Goal: Task Accomplishment & Management: Manage account settings

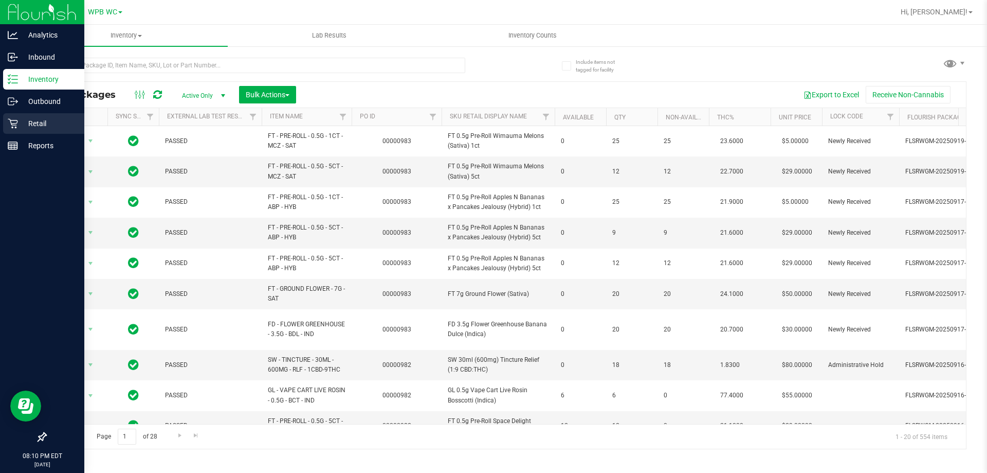
click at [9, 126] on icon at bounding box center [13, 123] width 10 height 10
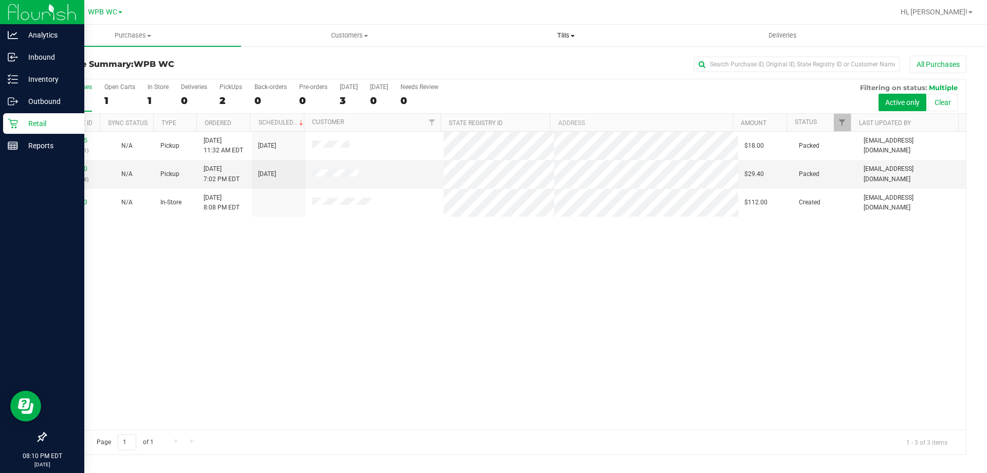
click at [571, 34] on span "Tills" at bounding box center [565, 35] width 215 height 9
click at [505, 62] on span "Manage tills" at bounding box center [492, 62] width 69 height 9
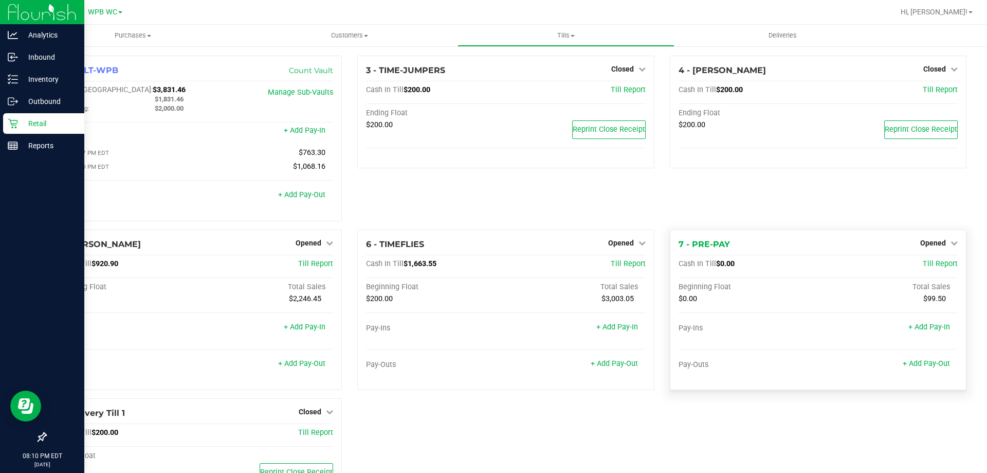
click at [942, 213] on div "4 - [PERSON_NAME] Closed Open Till Cash In Till $200.00 Till Report Ending Floa…" at bounding box center [818, 143] width 312 height 174
click at [934, 244] on span "Opened" at bounding box center [933, 243] width 26 height 8
click at [920, 266] on link "Close Till" at bounding box center [934, 264] width 28 height 8
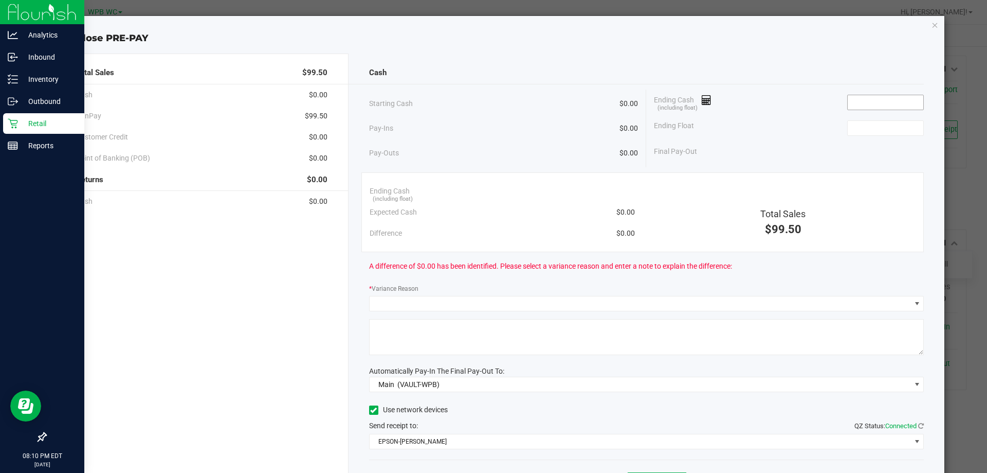
click at [885, 107] on input at bounding box center [886, 102] width 76 height 14
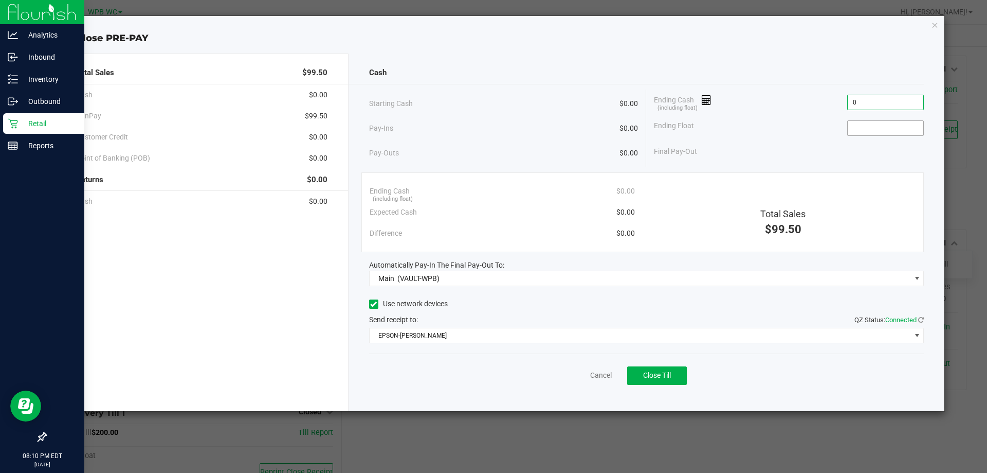
type input "$0.00"
click at [873, 128] on input at bounding box center [886, 128] width 76 height 14
type input "$0.00"
click at [671, 378] on span "Close Till" at bounding box center [657, 375] width 28 height 8
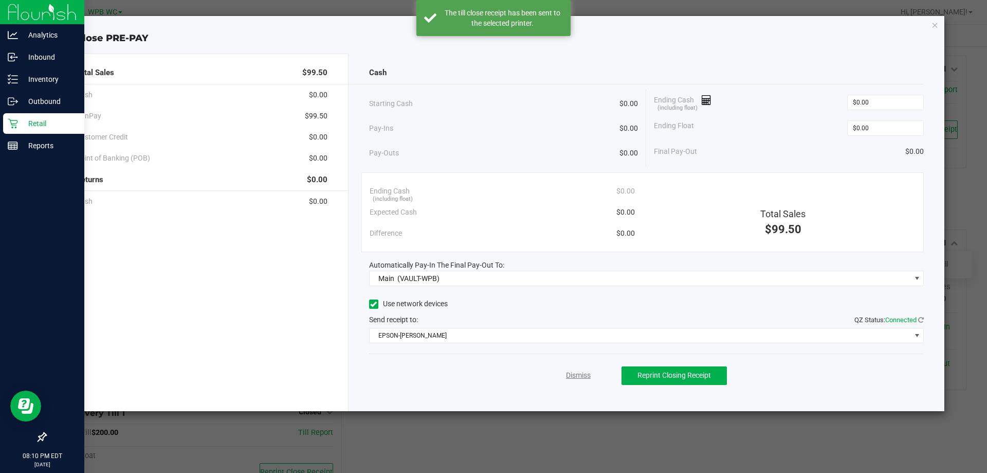
click at [572, 377] on link "Dismiss" at bounding box center [578, 375] width 25 height 11
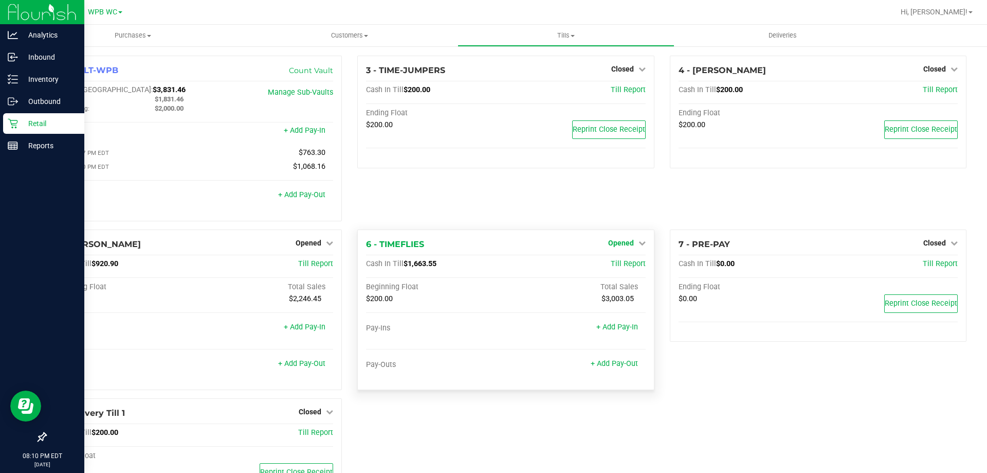
click at [625, 244] on span "Opened" at bounding box center [621, 243] width 26 height 8
click at [618, 264] on link "Close Till" at bounding box center [622, 264] width 28 height 8
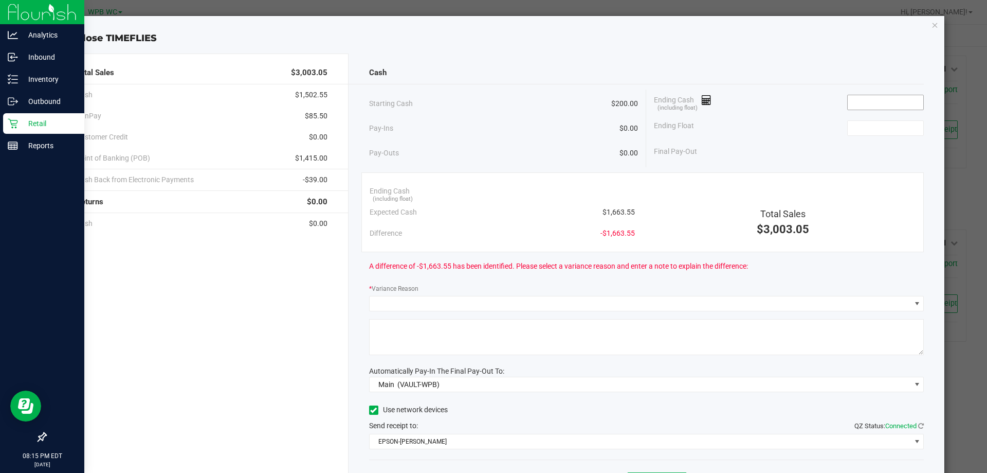
click at [854, 103] on input at bounding box center [886, 102] width 76 height 14
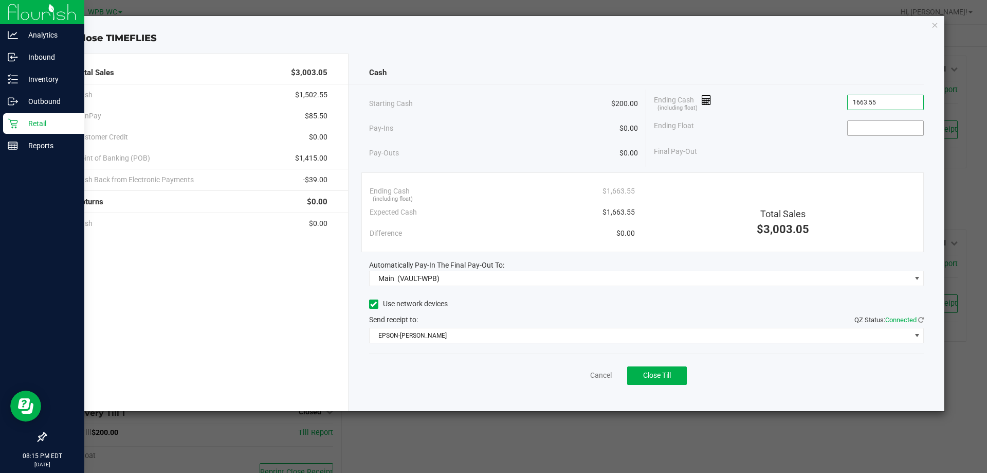
type input "$1,663.55"
click at [860, 128] on input at bounding box center [886, 128] width 76 height 14
type input "$200.00"
click at [836, 159] on div "Final Pay-Out $1,463.55" at bounding box center [789, 151] width 270 height 21
click at [661, 378] on span "Close Till" at bounding box center [657, 375] width 28 height 8
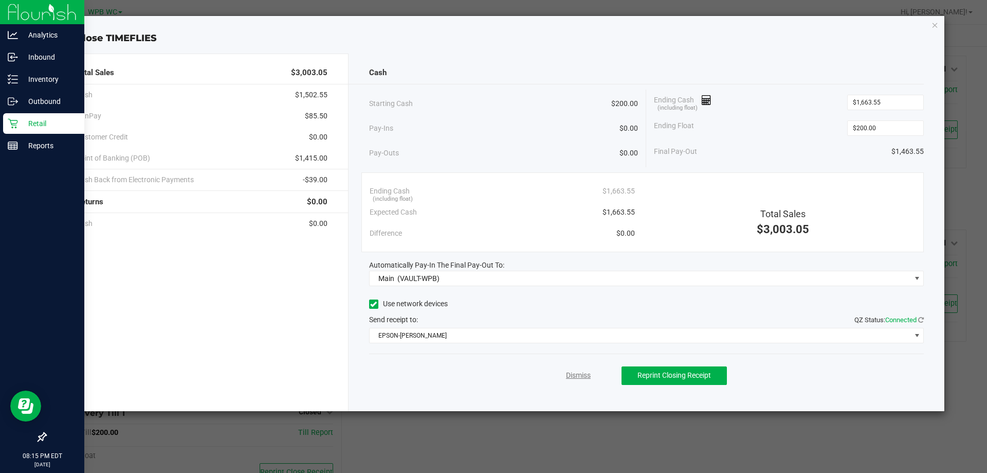
click at [586, 372] on link "Dismiss" at bounding box center [578, 375] width 25 height 11
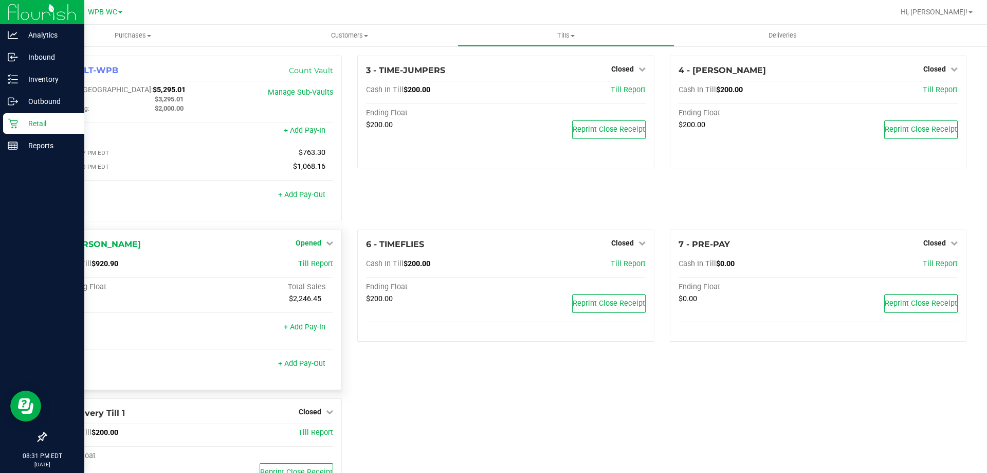
click at [317, 243] on span "Opened" at bounding box center [309, 243] width 26 height 8
click at [301, 262] on link "Close Till" at bounding box center [310, 264] width 28 height 8
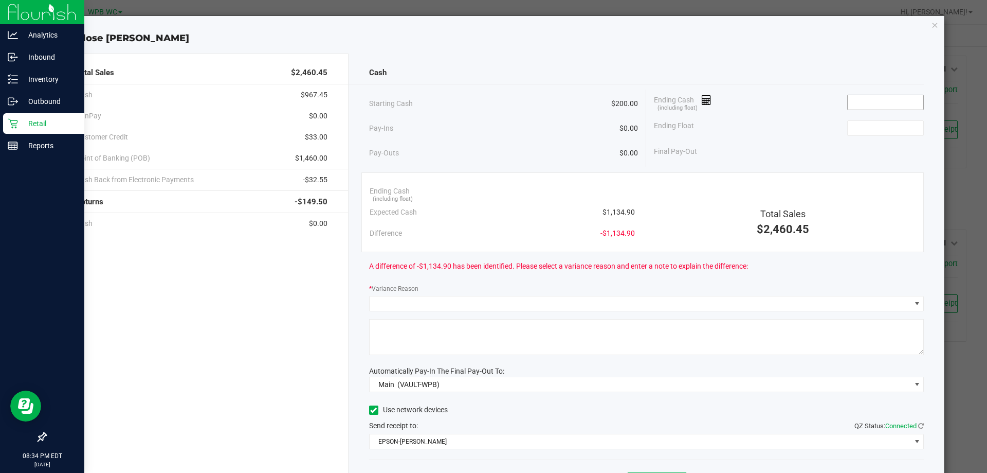
click at [859, 98] on input at bounding box center [886, 102] width 76 height 14
type input "$1,135.90"
click at [884, 128] on input at bounding box center [886, 128] width 76 height 14
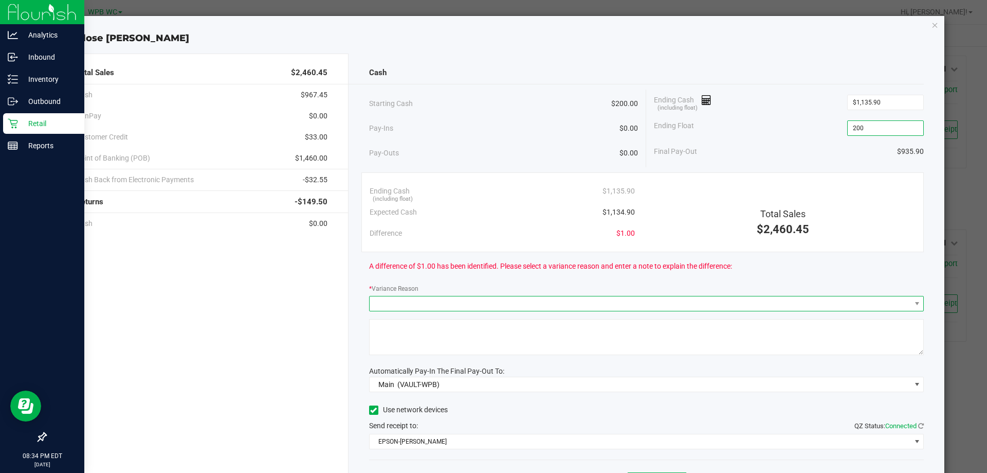
type input "$200.00"
click at [471, 298] on span at bounding box center [640, 303] width 541 height 14
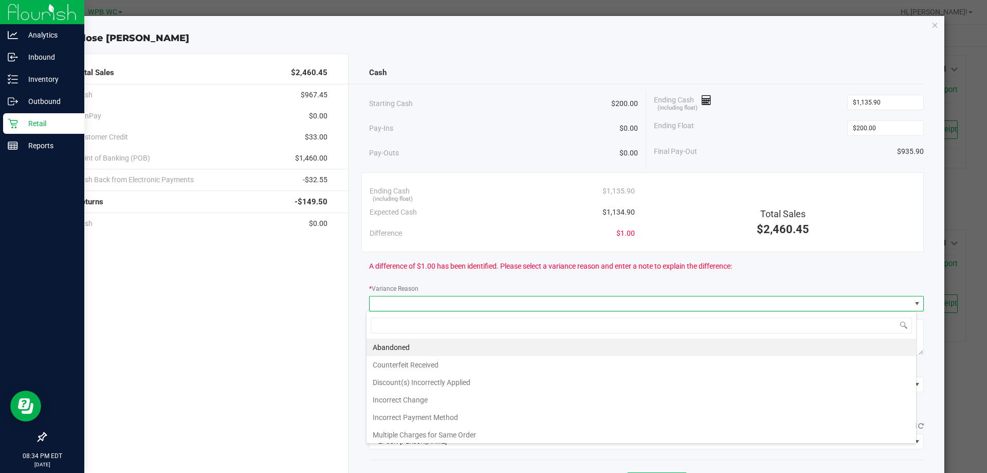
scroll to position [15, 550]
click at [412, 402] on li "Incorrect Change" at bounding box center [642, 399] width 550 height 17
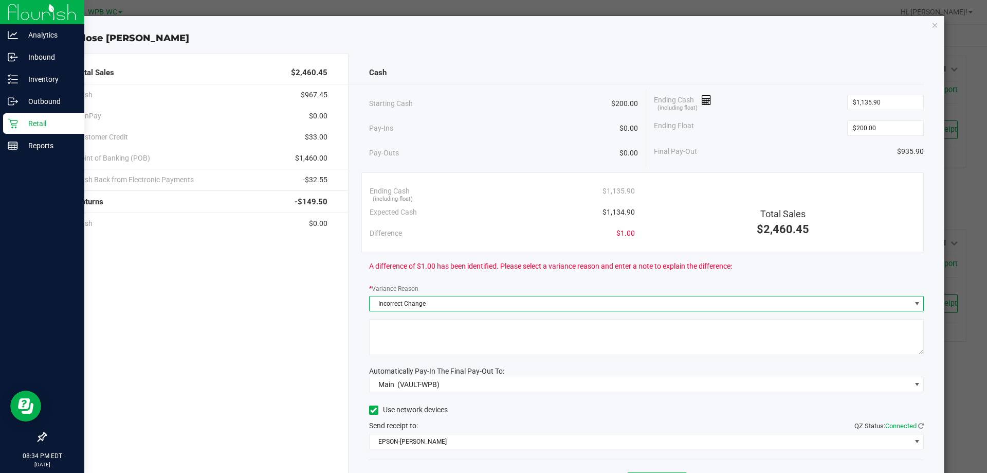
click at [421, 345] on textarea at bounding box center [646, 337] width 555 height 36
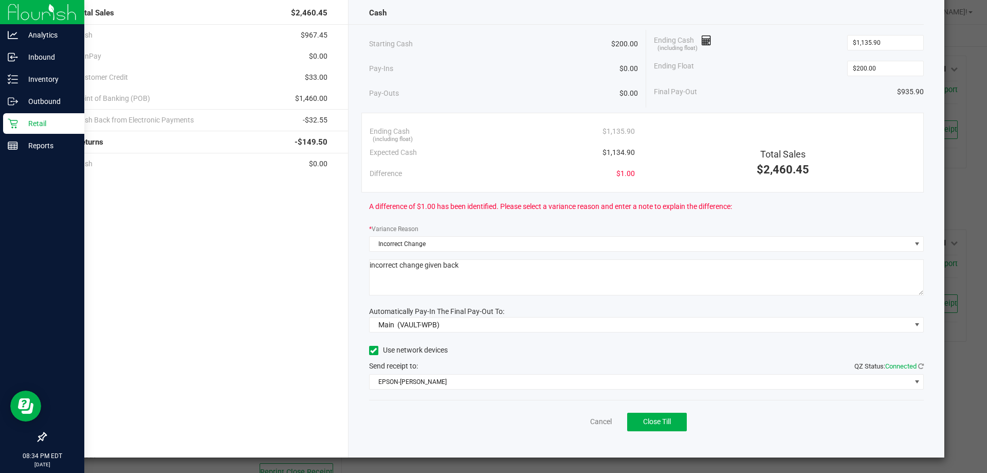
scroll to position [60, 0]
type textarea "incorrect change given back"
click at [679, 423] on button "Close Till" at bounding box center [657, 421] width 60 height 19
click at [577, 421] on link "Dismiss" at bounding box center [578, 420] width 25 height 11
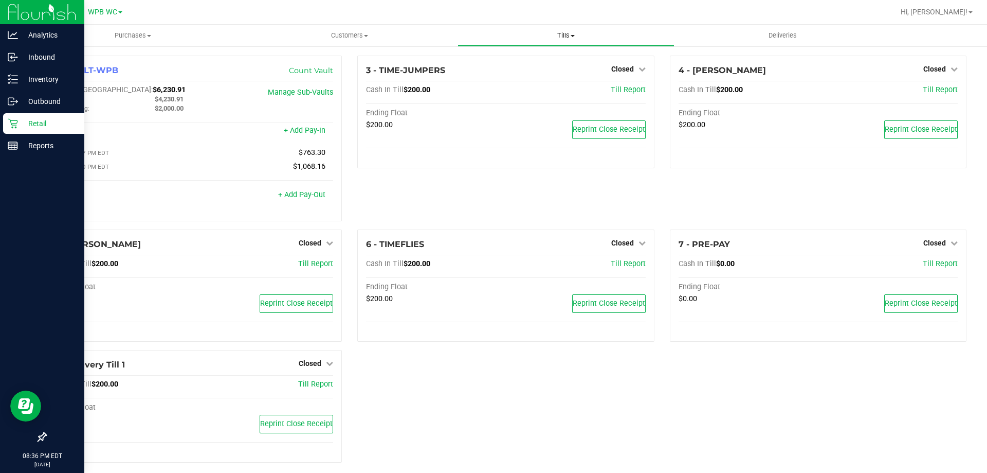
click at [570, 41] on uib-tab-heading "Tills Manage tills Reconcile e-payments" at bounding box center [565, 35] width 215 height 21
click at [513, 77] on span "Reconcile e-payments" at bounding box center [509, 74] width 102 height 9
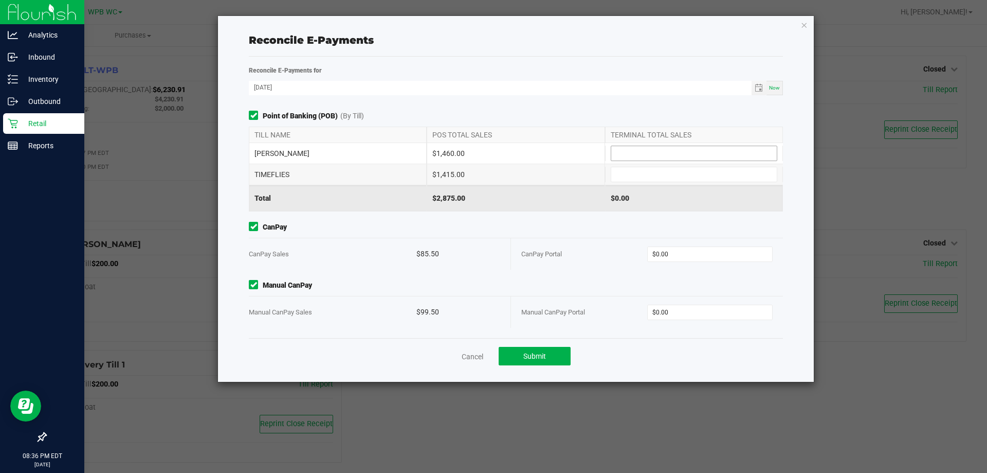
click at [695, 156] on input at bounding box center [694, 153] width 166 height 14
type input "$1,460.00"
click at [676, 178] on input at bounding box center [694, 174] width 166 height 14
type input "$1,415.00"
click at [704, 248] on input "0" at bounding box center [710, 254] width 125 height 14
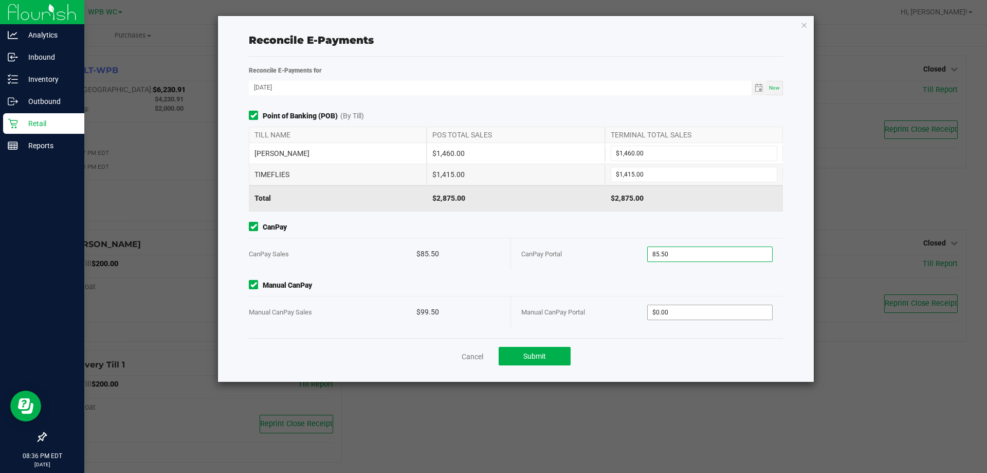
type input "$85.50"
click at [681, 317] on input "0" at bounding box center [710, 312] width 125 height 14
type input "$99.50"
click at [519, 357] on button "Submit" at bounding box center [535, 356] width 72 height 19
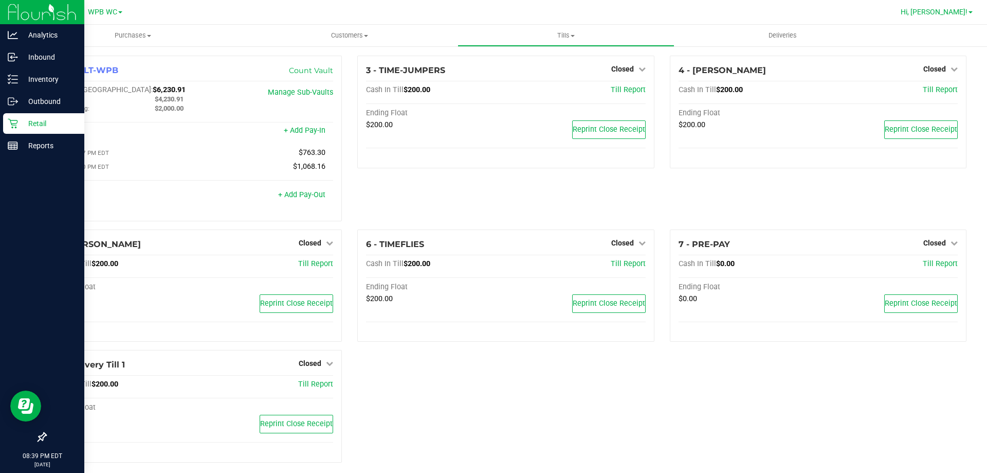
click at [971, 9] on link "Hi, [PERSON_NAME]!" at bounding box center [937, 12] width 80 height 11
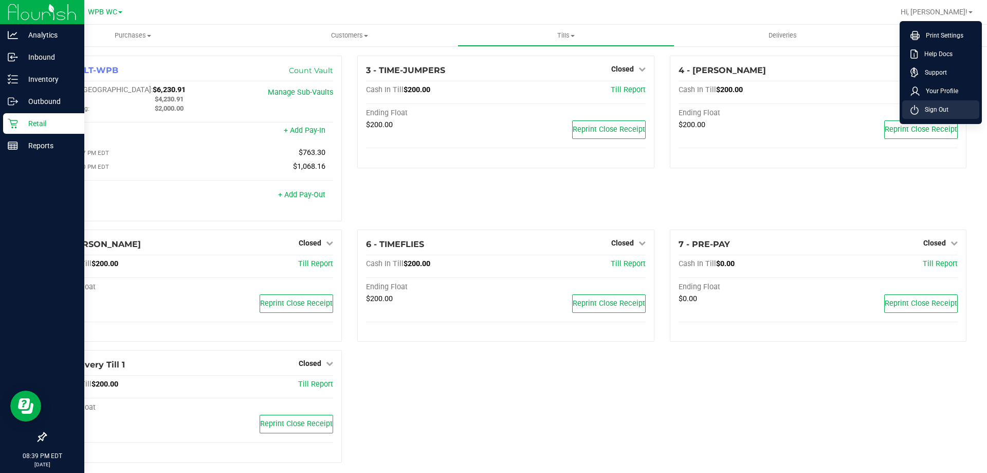
click at [945, 106] on span "Sign Out" at bounding box center [934, 109] width 30 height 10
